Goal: Navigation & Orientation: Go to known website

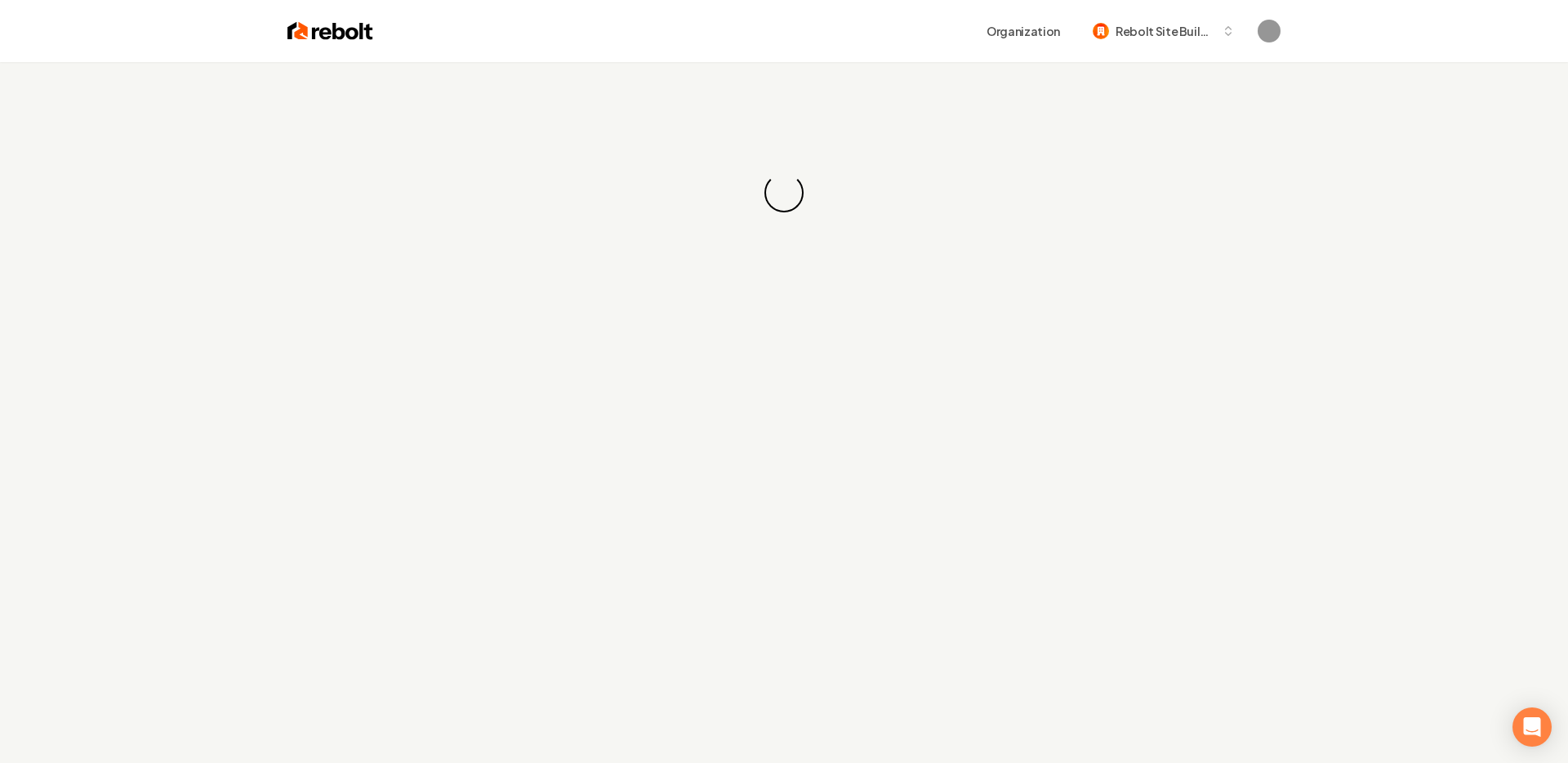
click at [191, 285] on div "Loading... Loading..." at bounding box center [784, 443] width 1568 height 763
